Goal: Navigation & Orientation: Find specific page/section

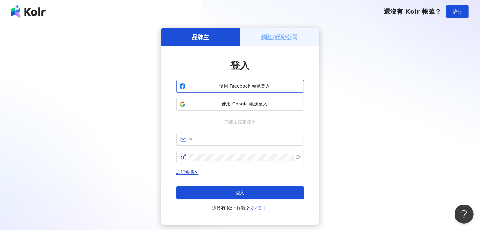
click at [227, 87] on span "使用 Facebook 帳號登入" at bounding box center [244, 86] width 113 height 6
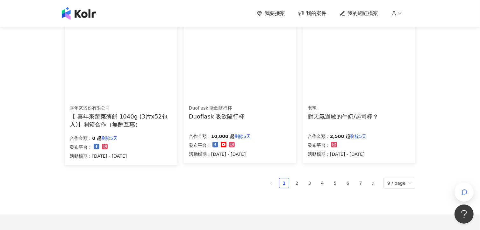
scroll to position [403, 0]
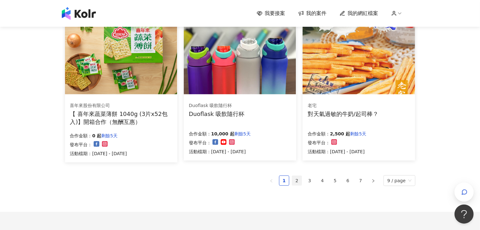
click at [298, 180] on link "2" at bounding box center [297, 181] width 10 height 10
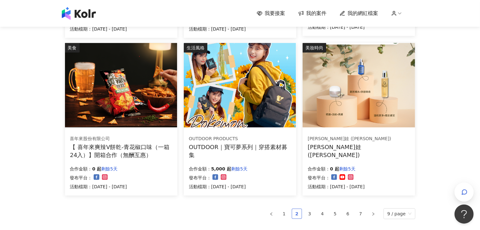
scroll to position [370, 0]
click at [311, 212] on link "3" at bounding box center [310, 214] width 10 height 10
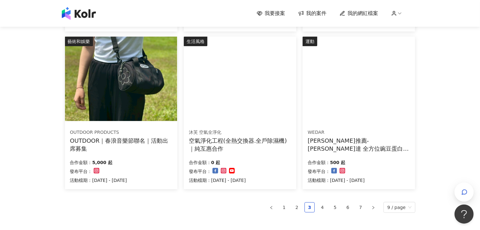
scroll to position [376, 0]
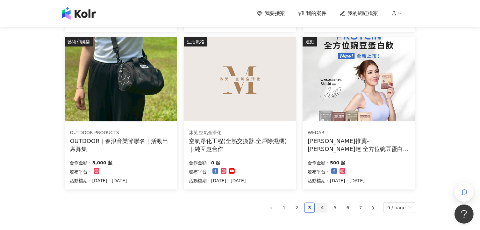
click at [321, 206] on link "4" at bounding box center [323, 208] width 10 height 10
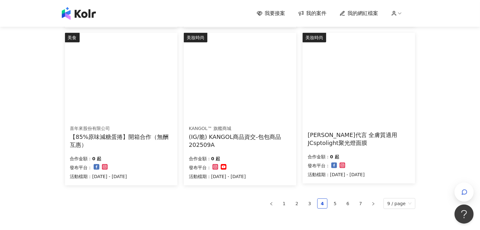
scroll to position [380, 0]
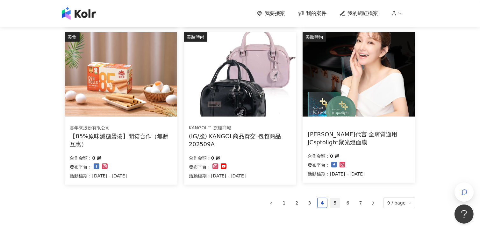
click at [335, 202] on link "5" at bounding box center [335, 203] width 10 height 10
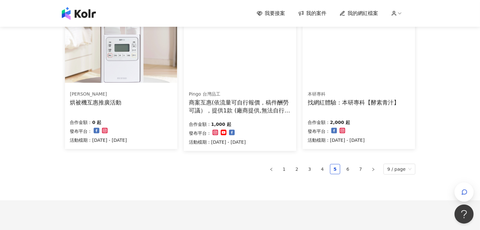
scroll to position [417, 0]
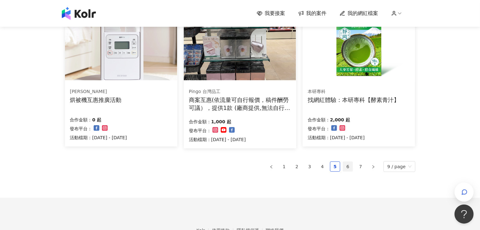
click at [348, 167] on link "6" at bounding box center [348, 167] width 10 height 10
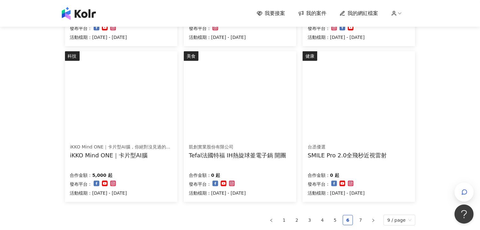
scroll to position [372, 0]
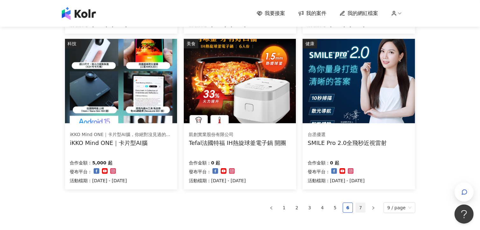
click at [362, 209] on link "7" at bounding box center [361, 208] width 10 height 10
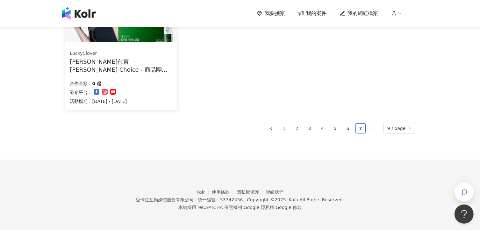
scroll to position [0, 0]
